Goal: Find specific page/section: Find specific page/section

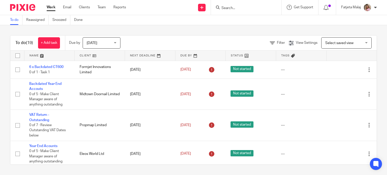
click at [244, 10] on input "Search" at bounding box center [243, 8] width 45 height 5
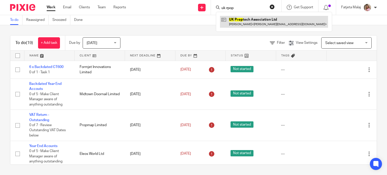
type input "uk rpop"
click at [252, 20] on link at bounding box center [274, 22] width 108 height 12
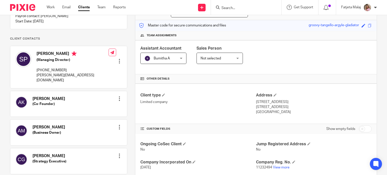
scroll to position [101, 0]
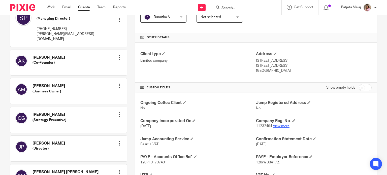
click at [277, 127] on link "View more" at bounding box center [281, 126] width 17 height 4
